Goal: Check status

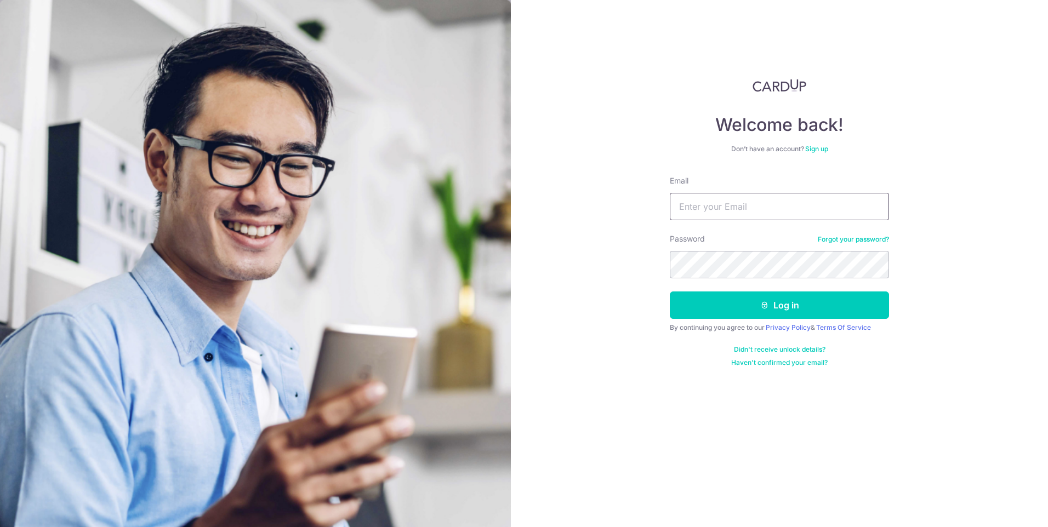
type input "[PERSON_NAME][EMAIL_ADDRESS][DOMAIN_NAME]"
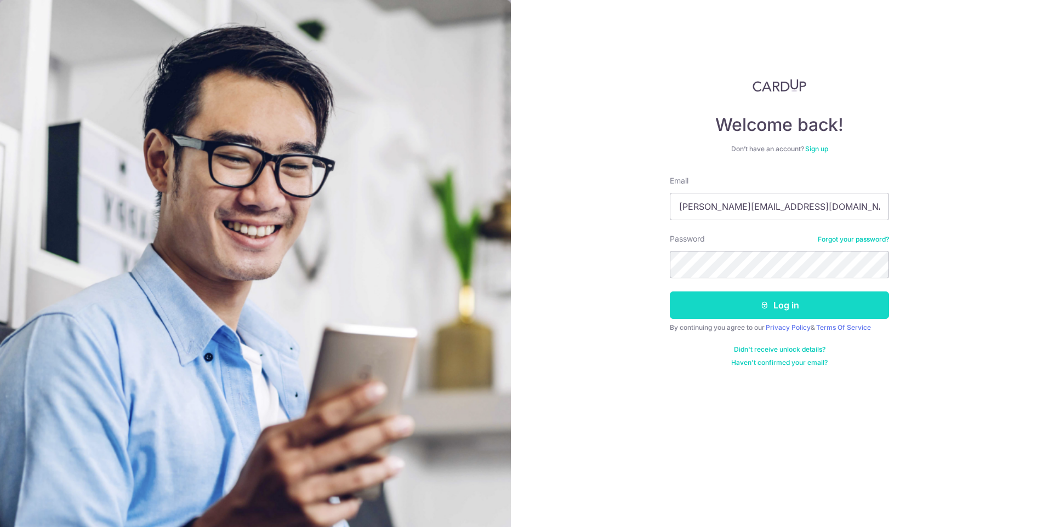
click at [836, 310] on button "Log in" at bounding box center [779, 305] width 219 height 27
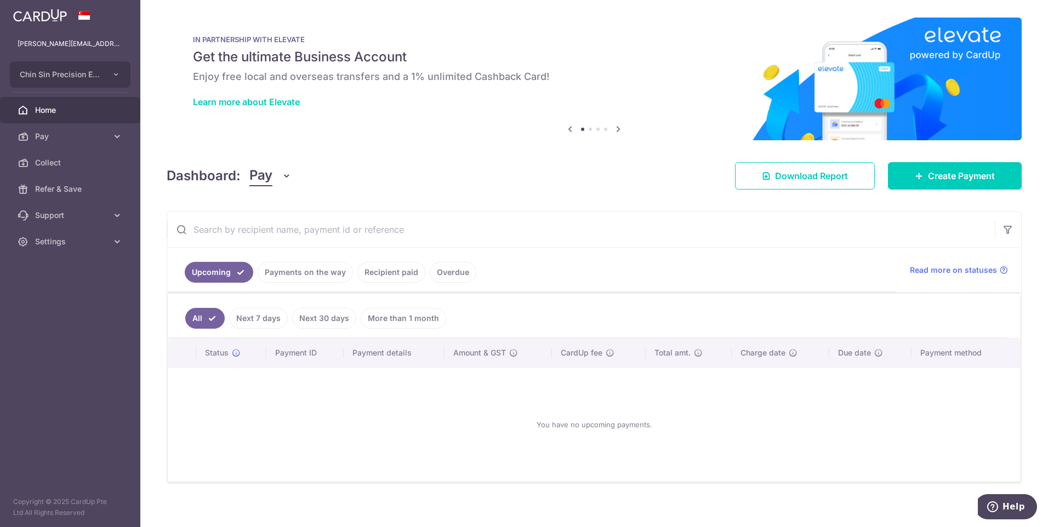
click at [314, 269] on link "Payments on the way" at bounding box center [305, 272] width 95 height 21
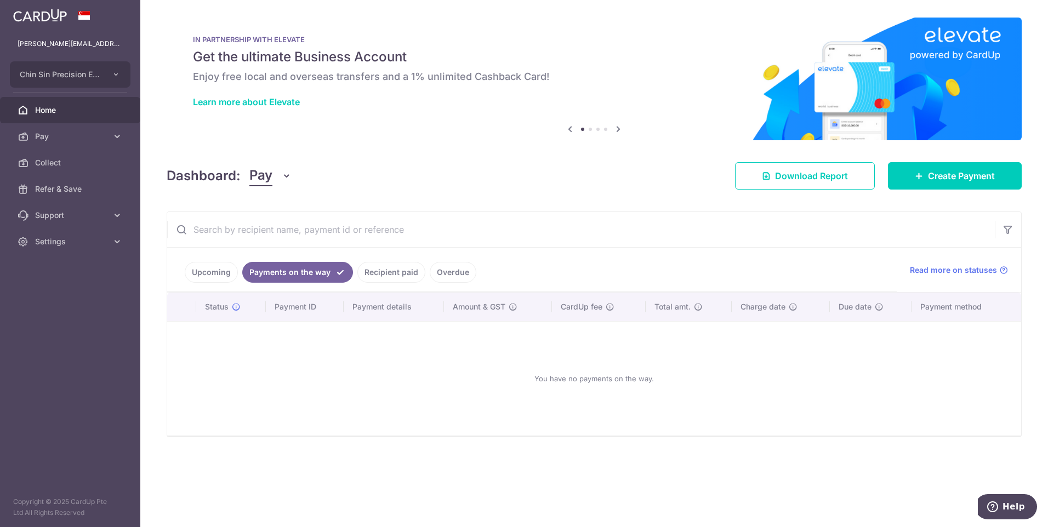
click at [395, 272] on link "Recipient paid" at bounding box center [391, 272] width 68 height 21
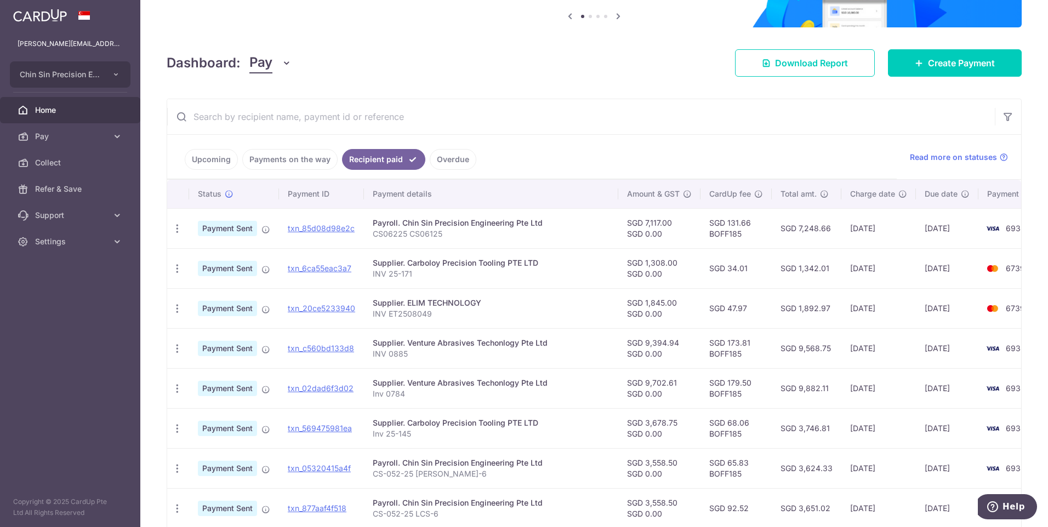
scroll to position [110, 0]
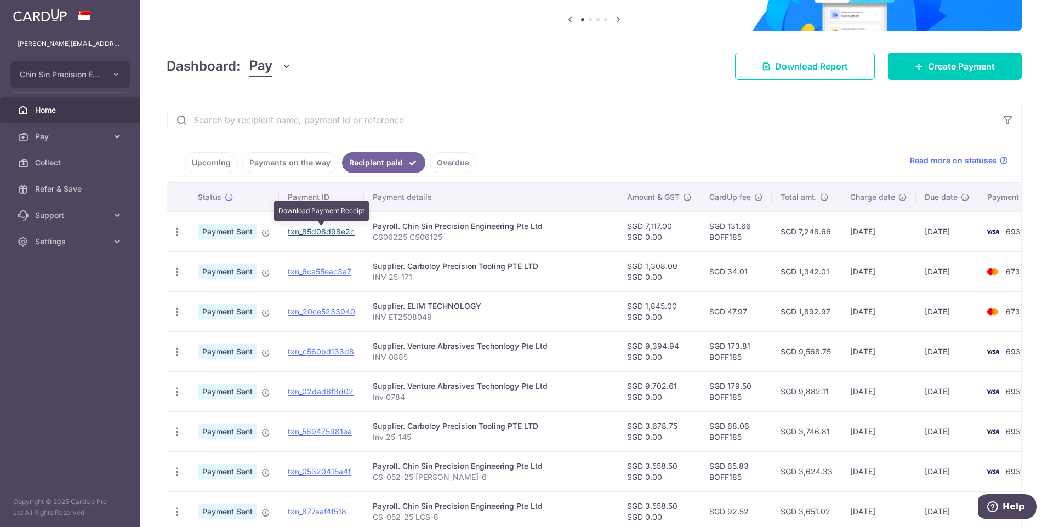
drag, startPoint x: 331, startPoint y: 231, endPoint x: 574, endPoint y: 51, distance: 302.9
click at [331, 231] on link "txn_85d08d98e2c" at bounding box center [321, 231] width 67 height 9
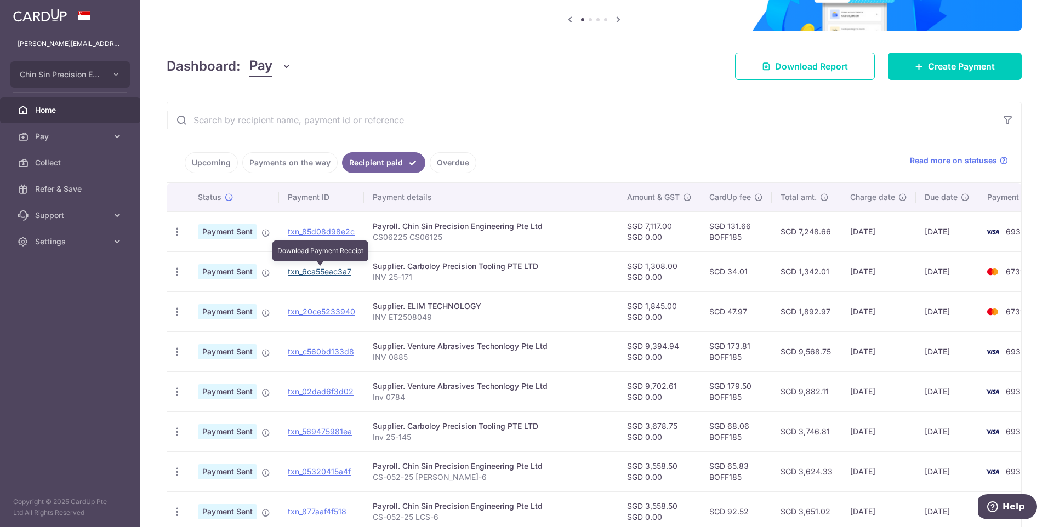
drag, startPoint x: 310, startPoint y: 273, endPoint x: 578, endPoint y: 48, distance: 350.5
click at [310, 273] on link "txn_6ca55eac3a7" at bounding box center [320, 271] width 64 height 9
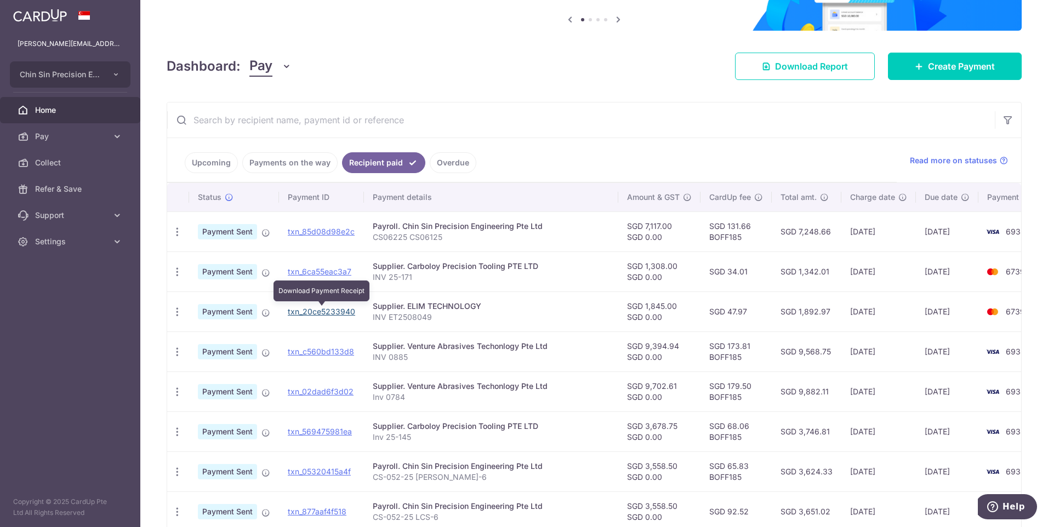
drag, startPoint x: 329, startPoint y: 312, endPoint x: 571, endPoint y: 48, distance: 358.0
click at [329, 312] on link "txn_20ce5233940" at bounding box center [321, 311] width 67 height 9
